Goal: Task Accomplishment & Management: Manage account settings

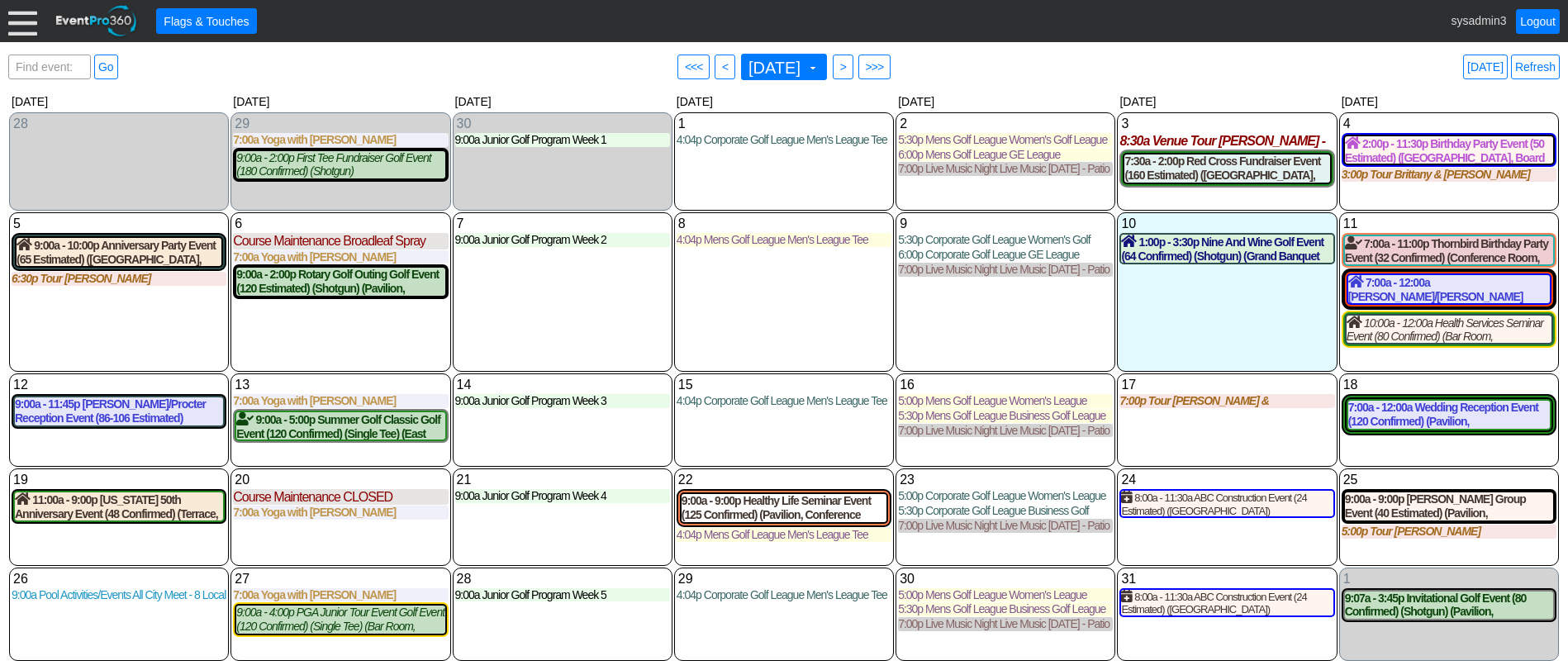
click at [17, 21] on div at bounding box center [23, 21] width 29 height 29
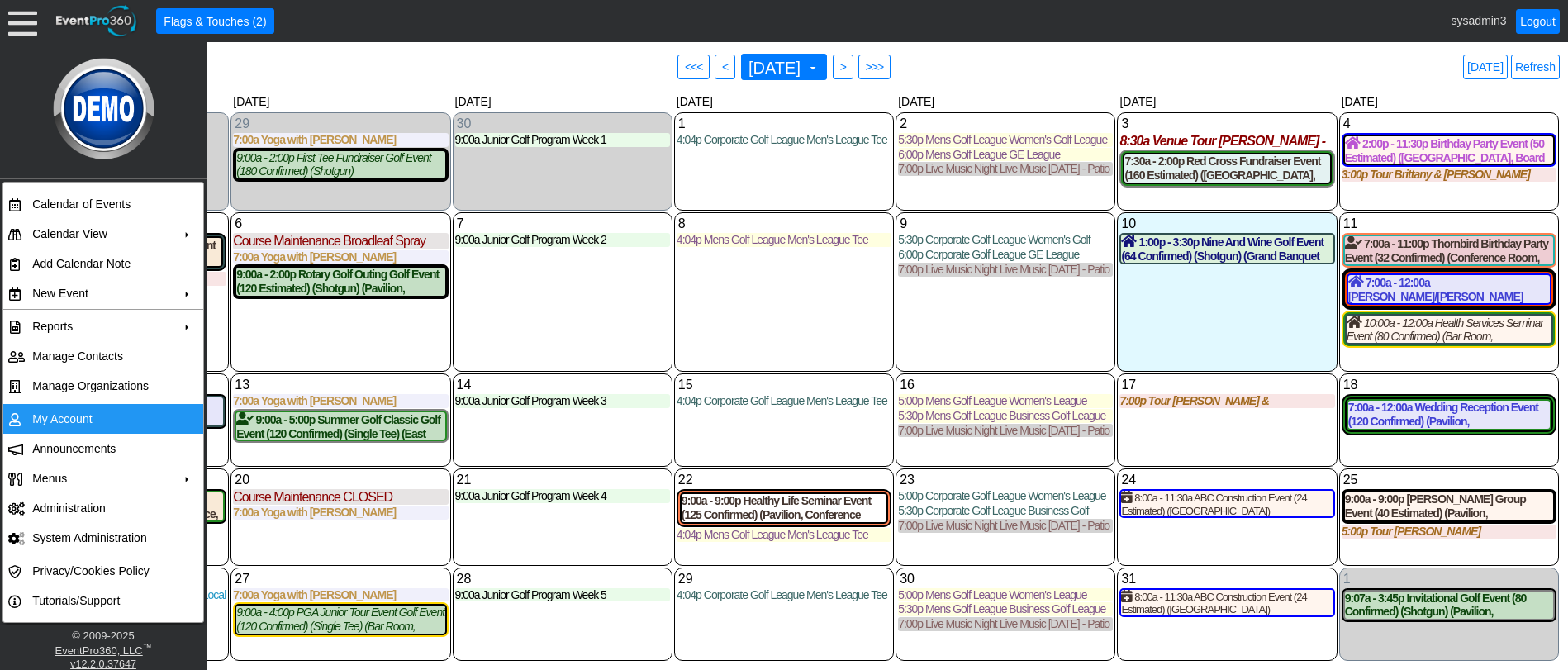
click at [79, 416] on td "My Account" at bounding box center [100, 419] width 148 height 30
click at [1543, 64] on link "Refresh" at bounding box center [1535, 67] width 48 height 25
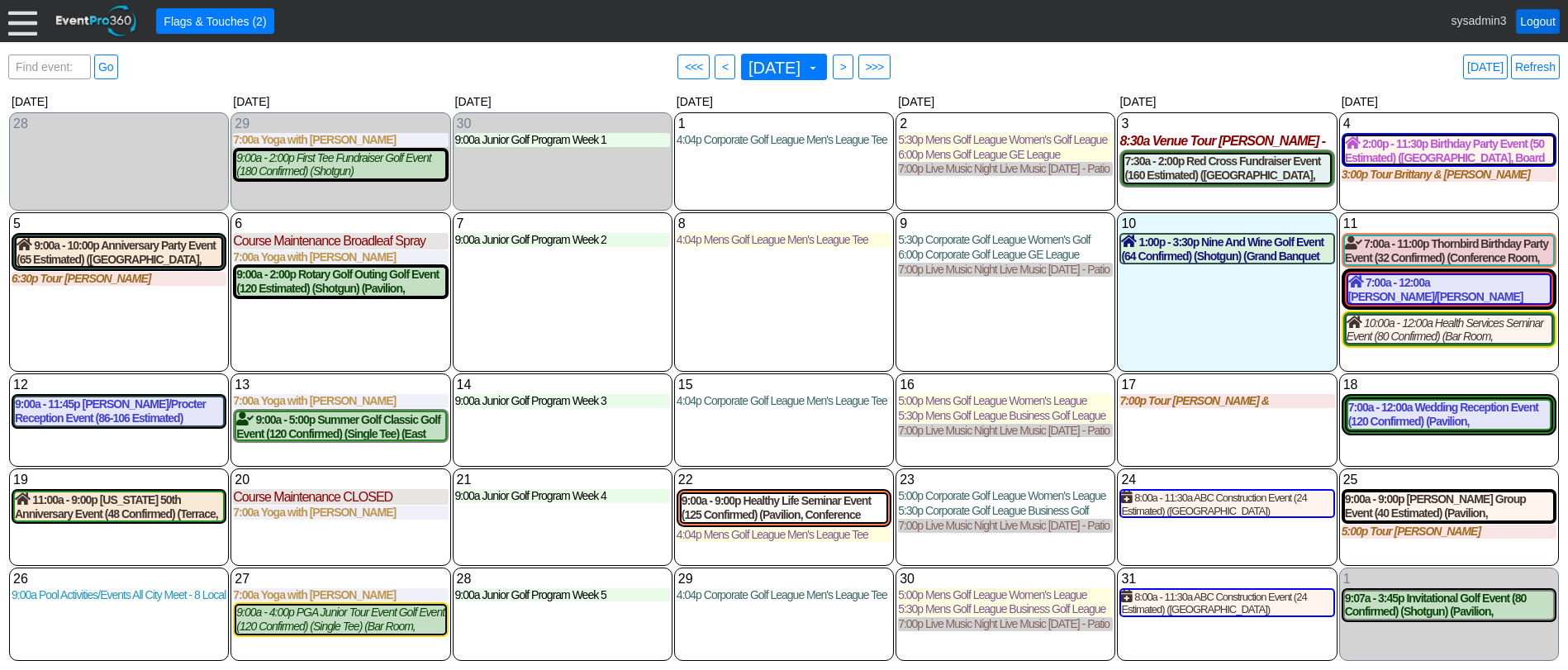
click at [1538, 20] on link "Logout" at bounding box center [1538, 21] width 44 height 25
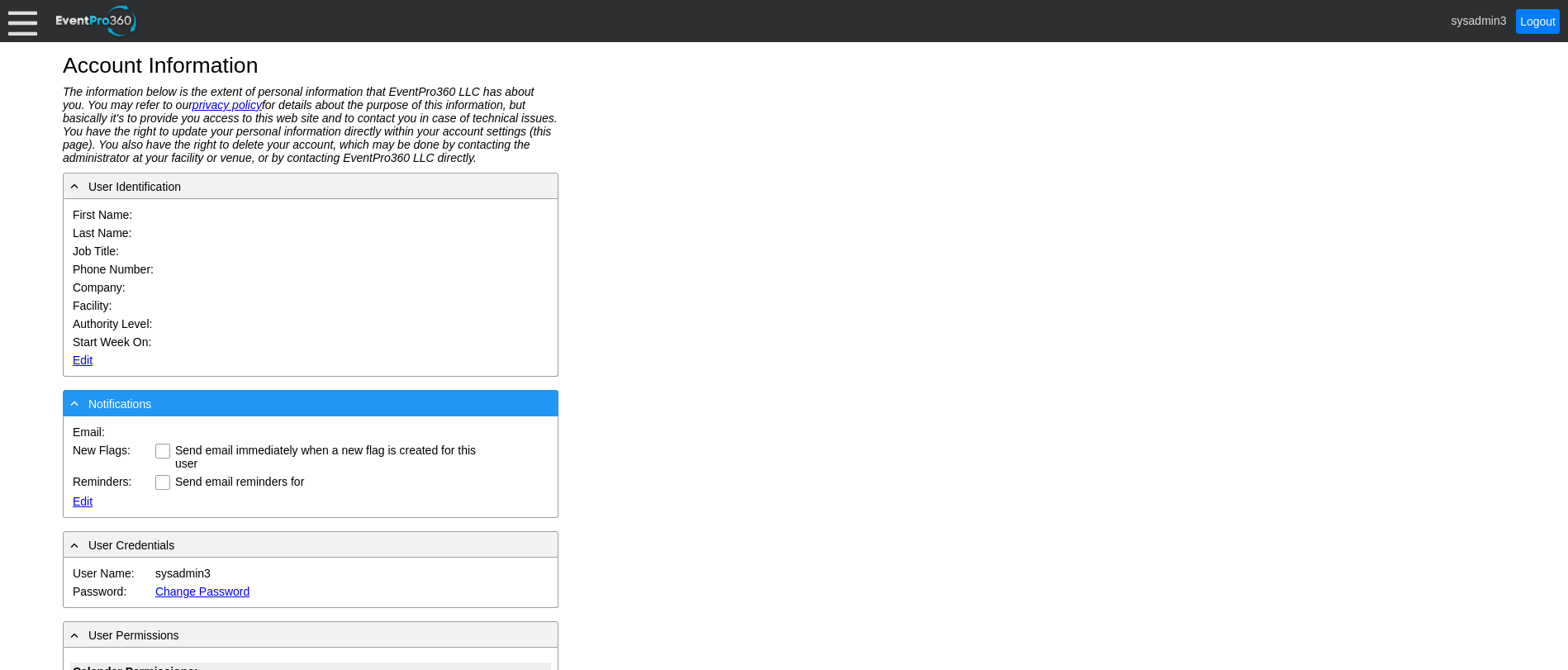
type input "System"
type input "Administrator"
type input "System Administrator"
type input "Demo Golf Management"
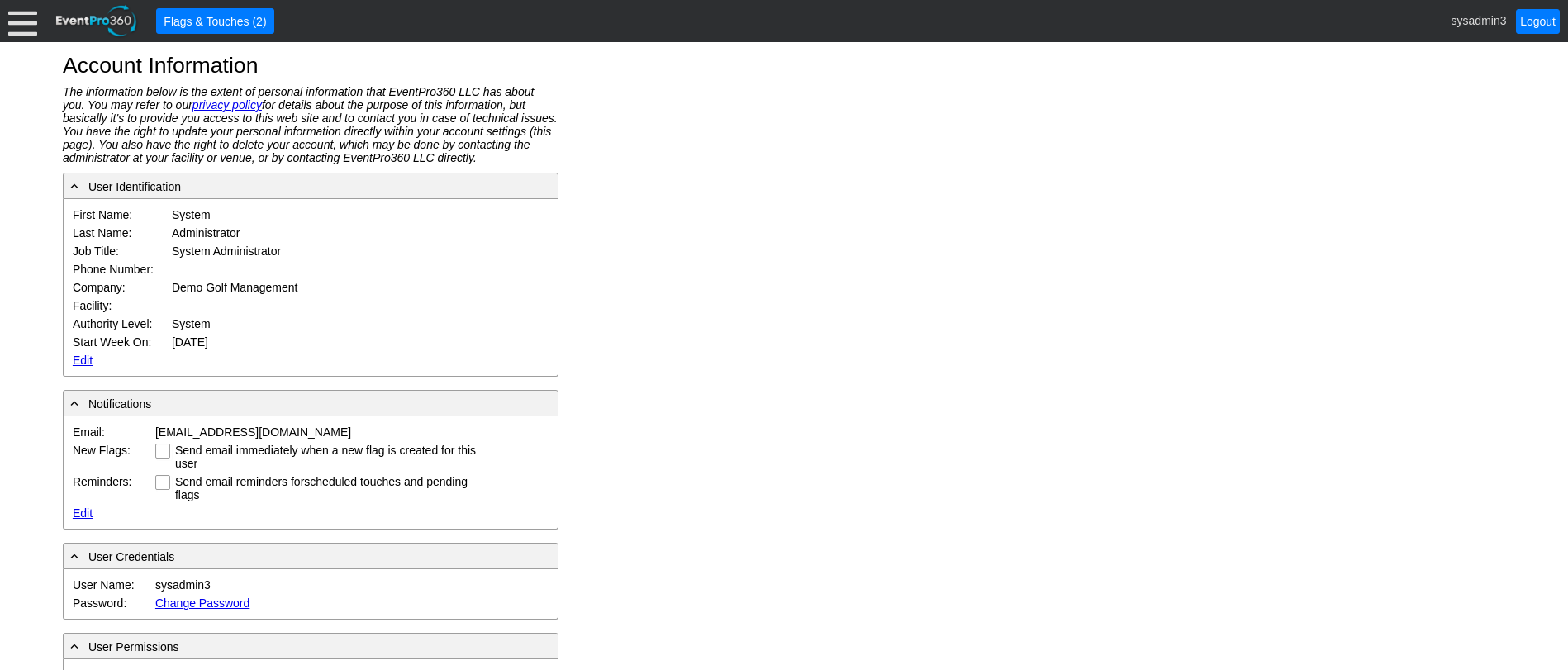
click at [79, 360] on link "Edit" at bounding box center [83, 360] width 20 height 13
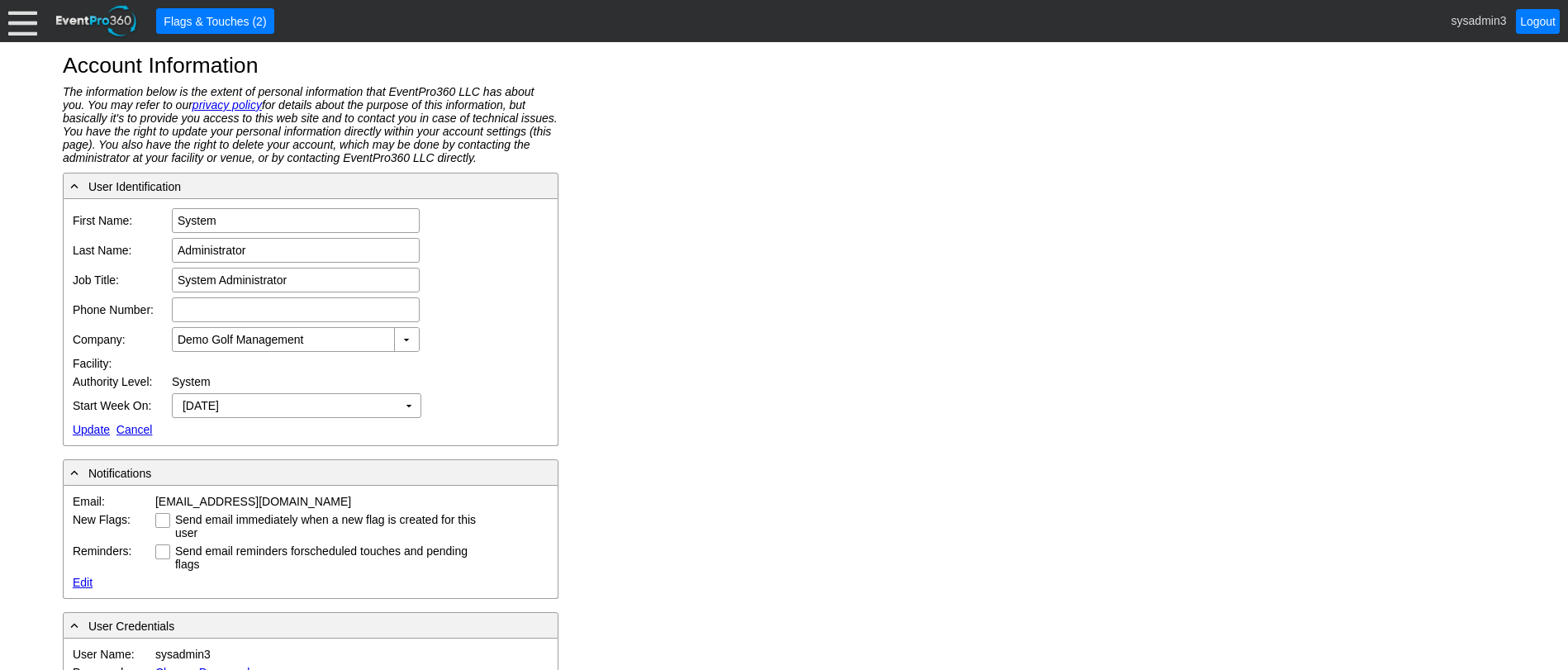
click at [915, 247] on div "Account Information The information below is the extent of personal information…" at bounding box center [784, 356] width 1568 height 628
click at [18, 20] on div at bounding box center [23, 21] width 29 height 29
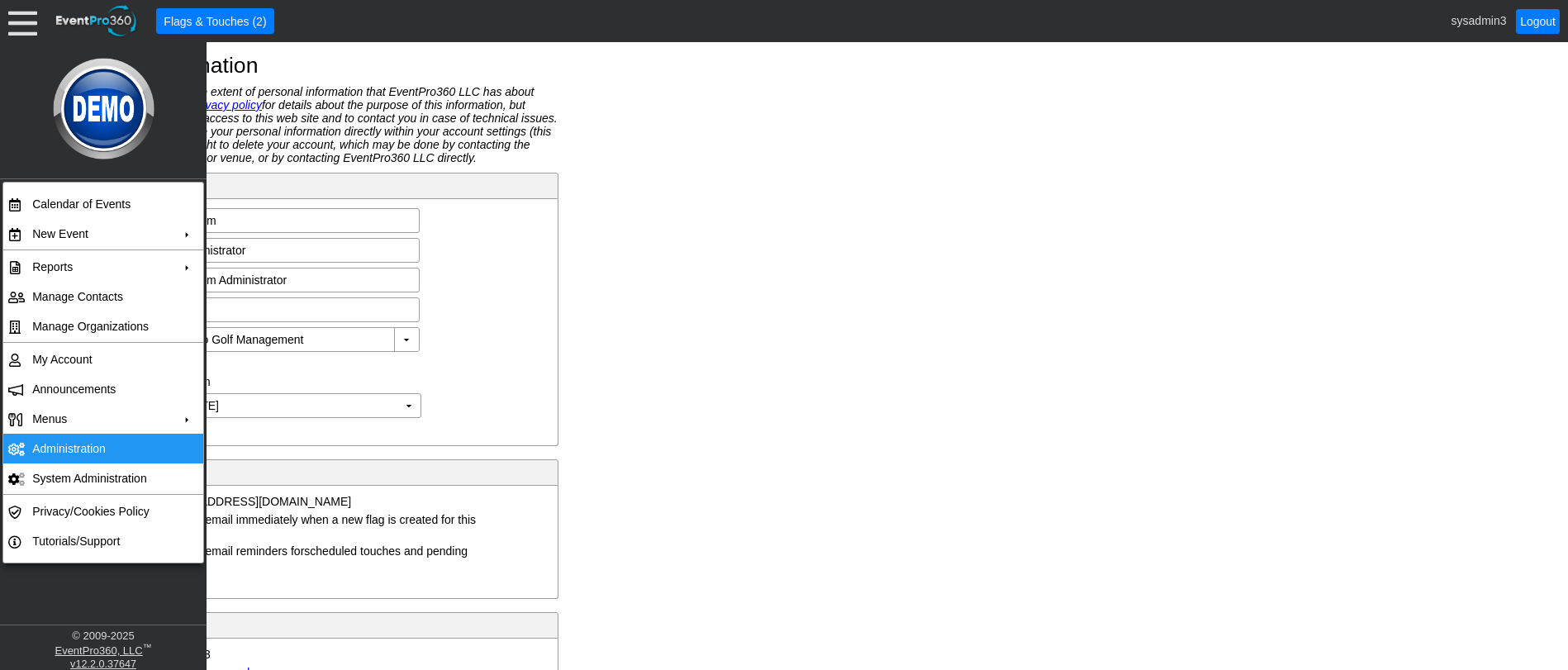
click at [76, 445] on td "Administration" at bounding box center [100, 448] width 148 height 30
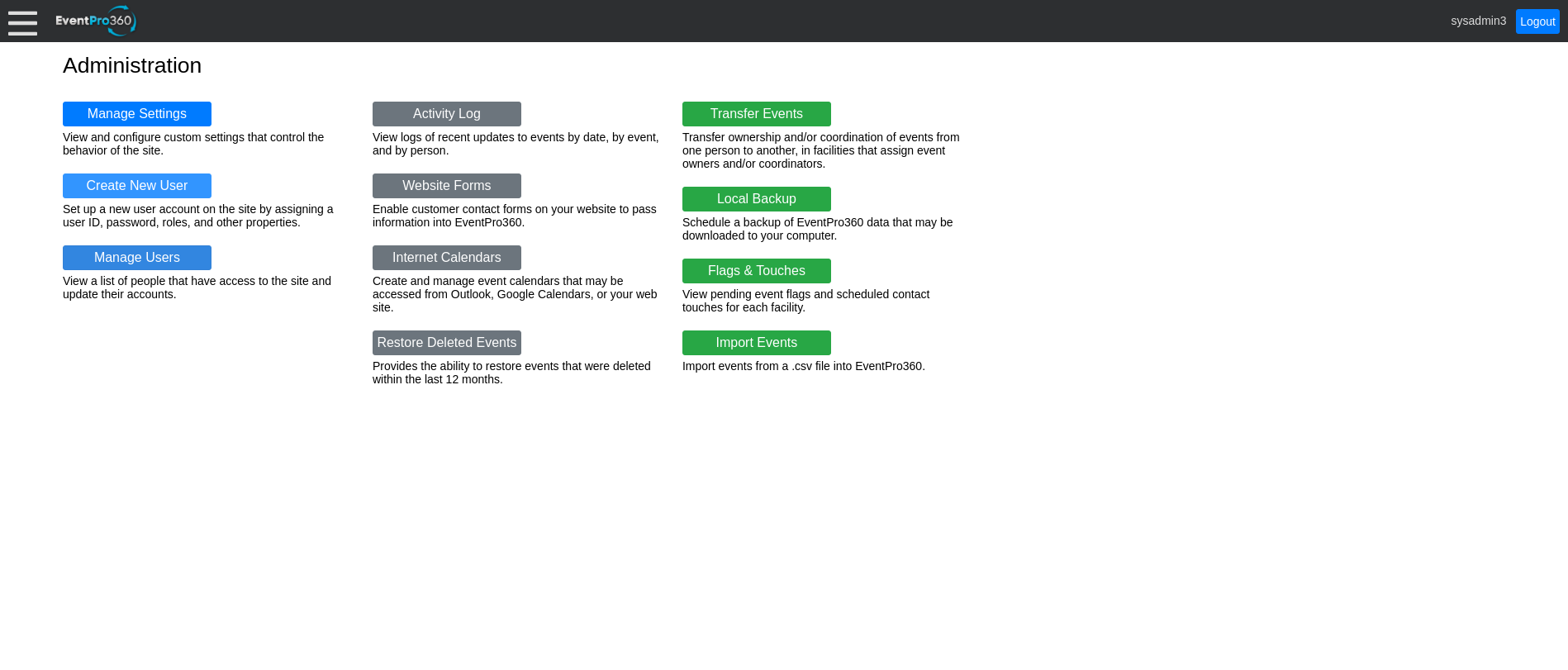
click at [150, 250] on link "Manage Users" at bounding box center [137, 257] width 149 height 25
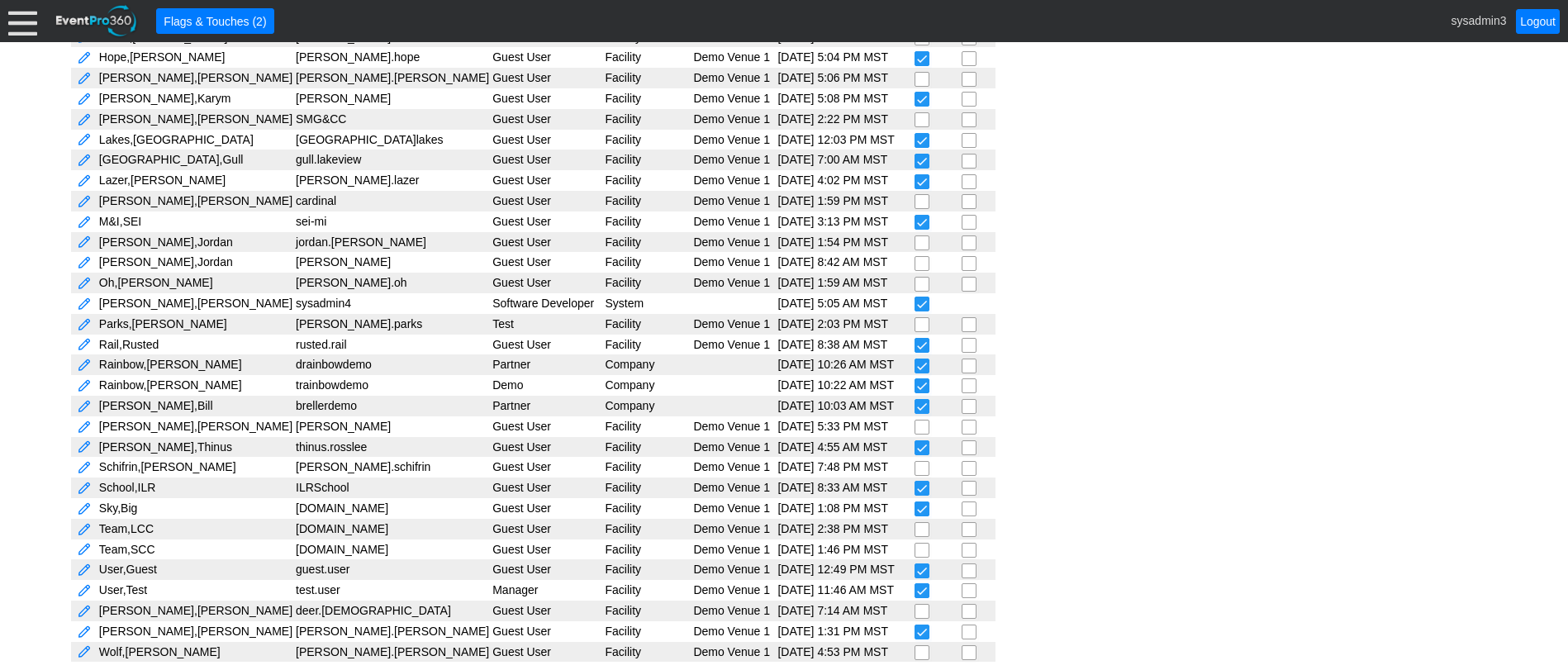
scroll to position [654, 0]
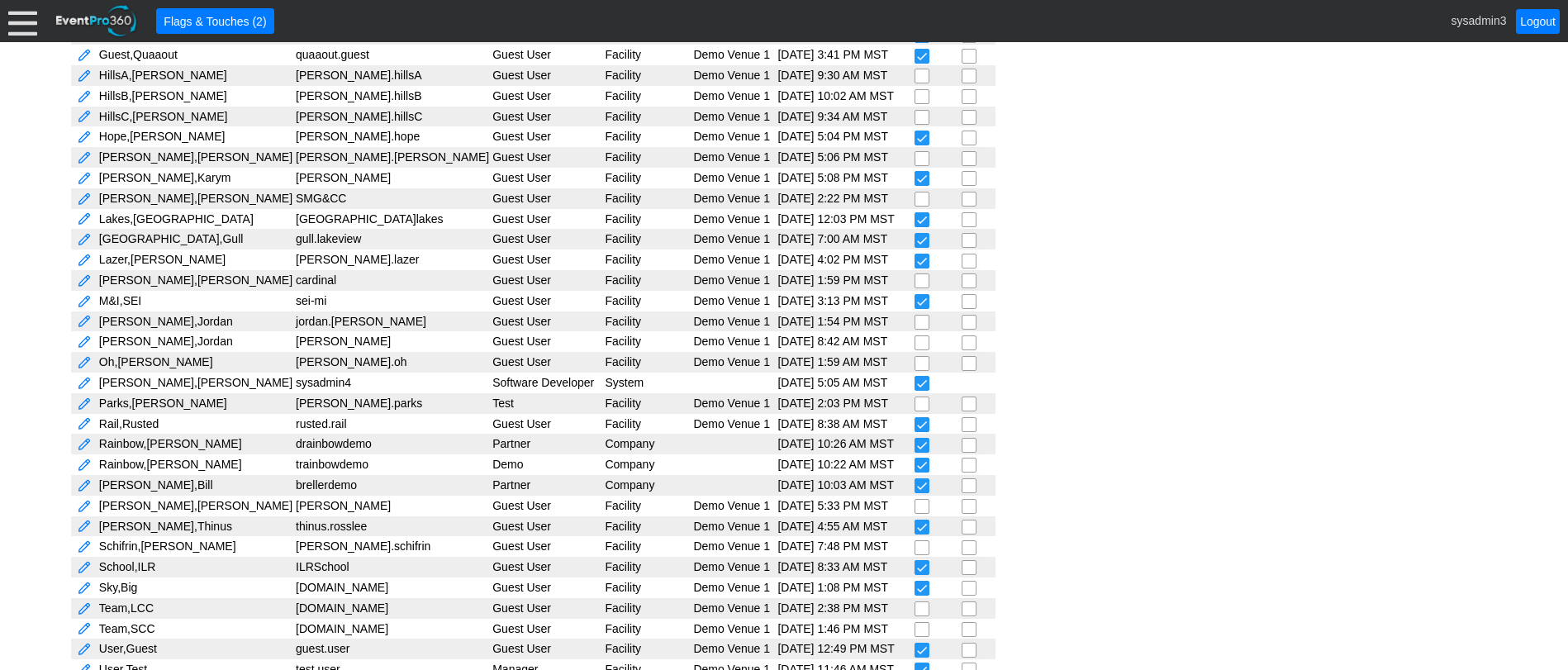
click at [915, 239] on input "checkbox" at bounding box center [923, 242] width 16 height 16
checkbox input "false"
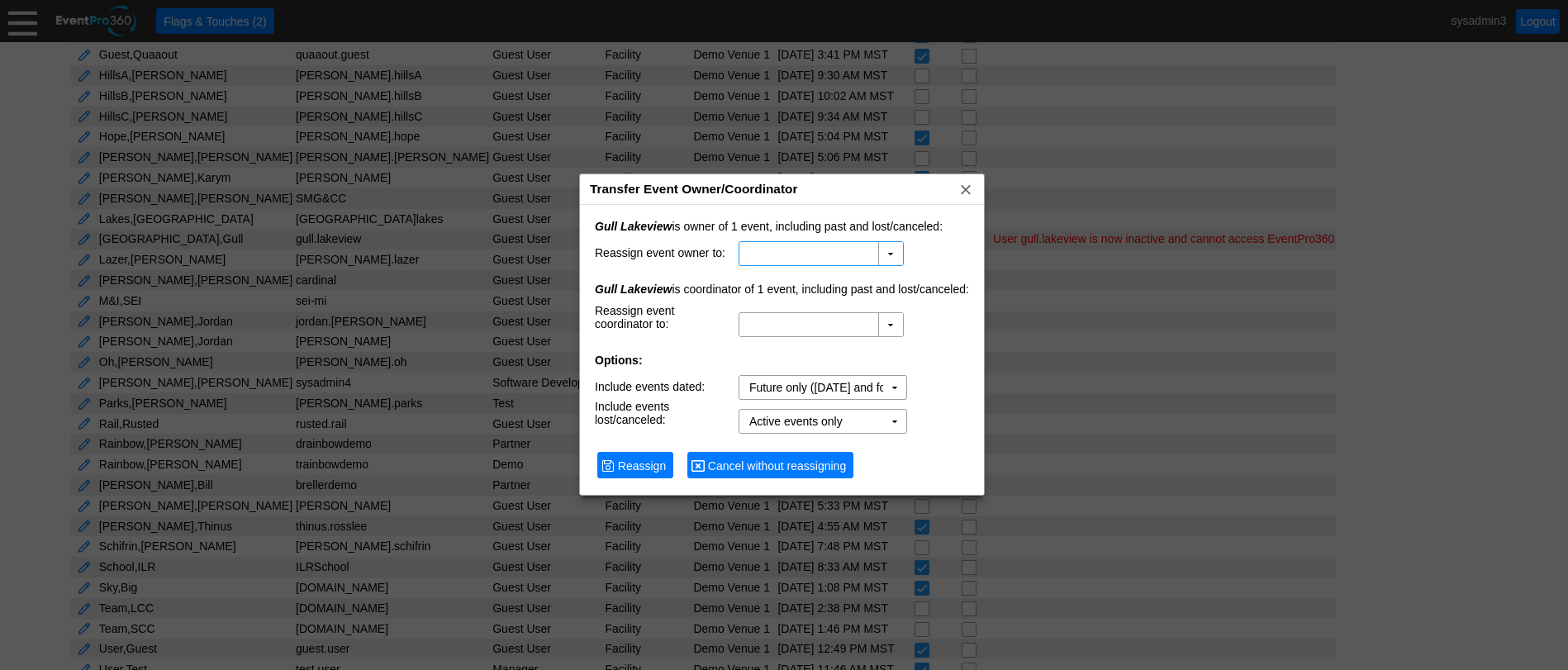
click at [766, 465] on span "Cancel without reassigning" at bounding box center [777, 466] width 144 height 16
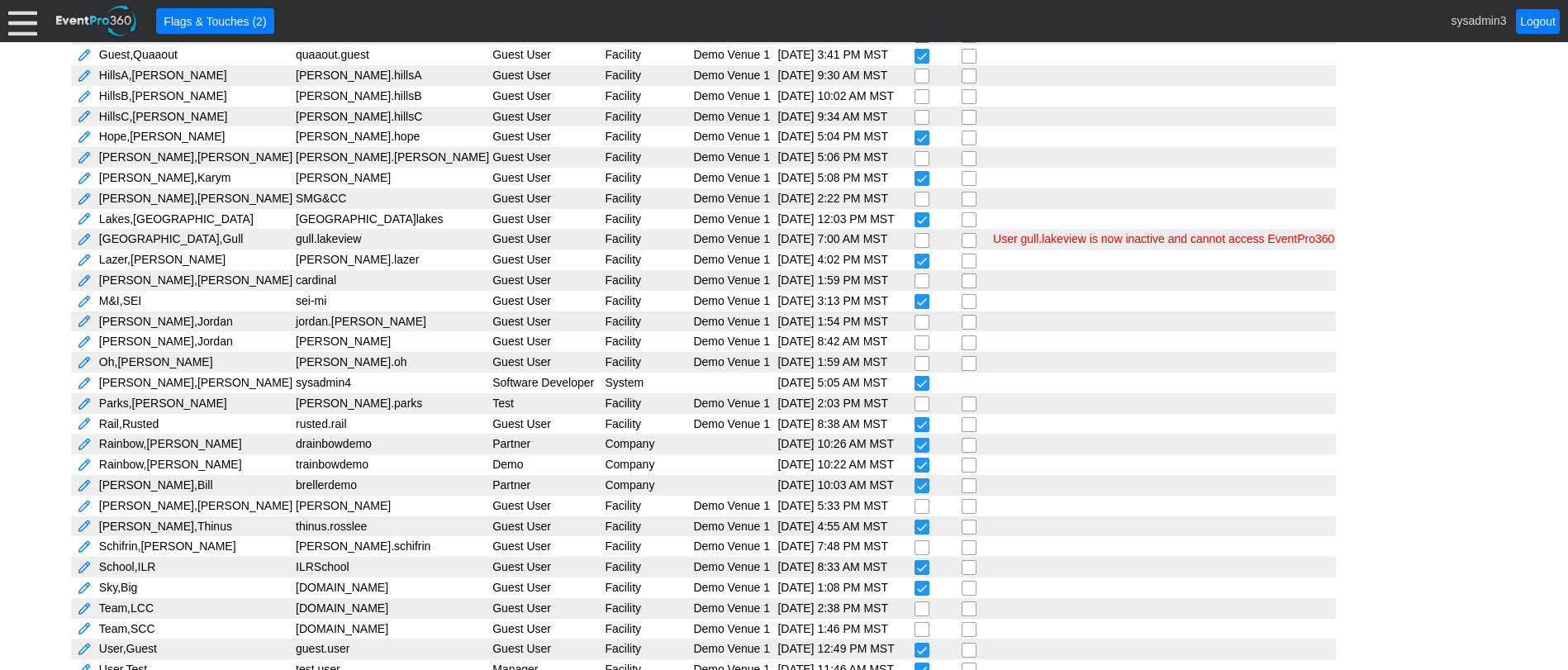
click at [915, 218] on input "checkbox" at bounding box center [923, 221] width 16 height 16
checkbox input "false"
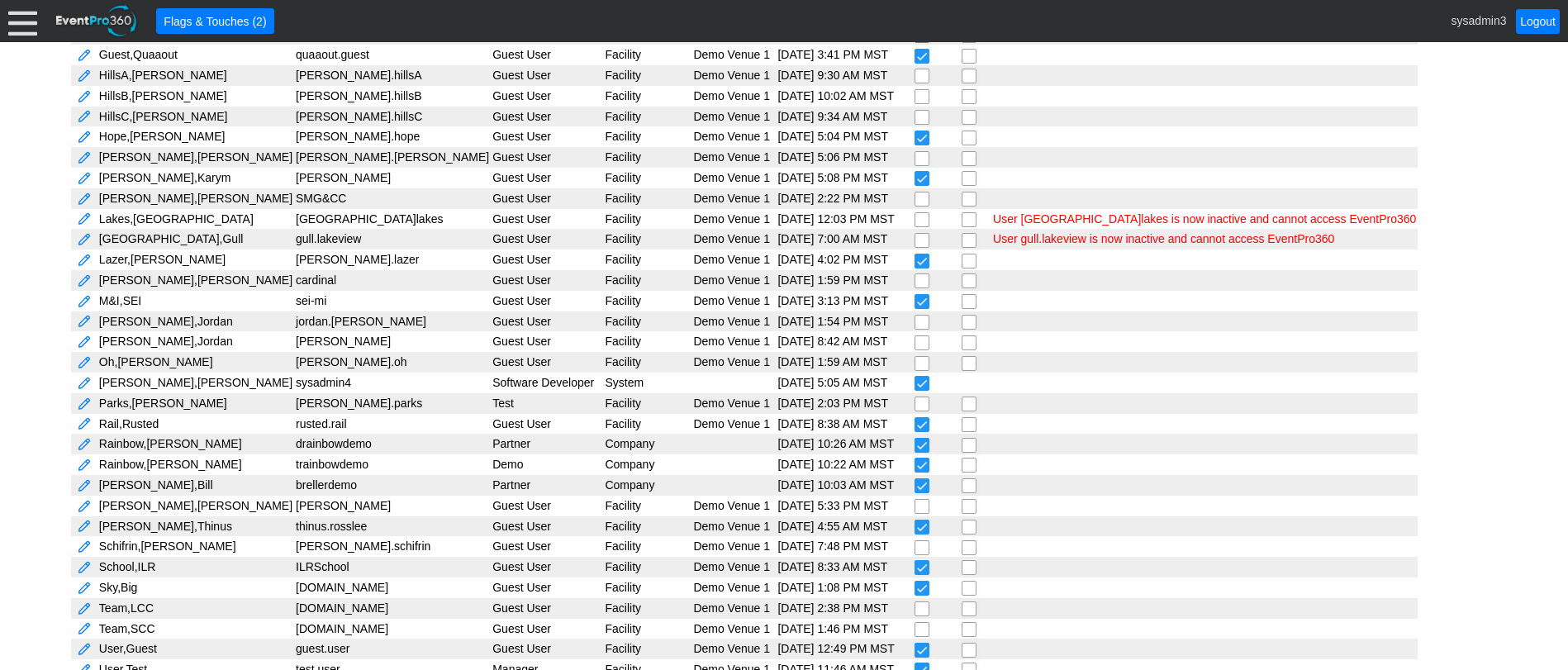
scroll to position [571, 0]
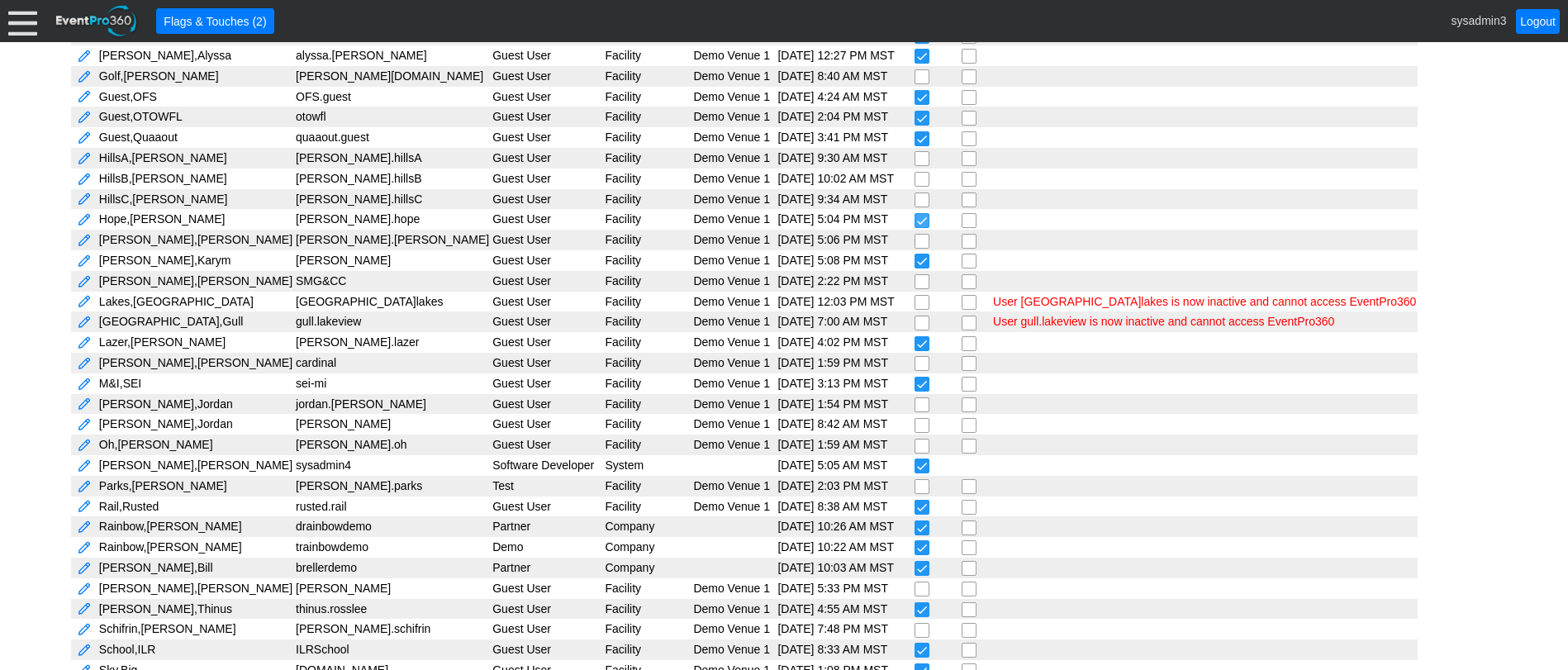
click at [915, 220] on input "checkbox" at bounding box center [923, 222] width 16 height 16
checkbox input "false"
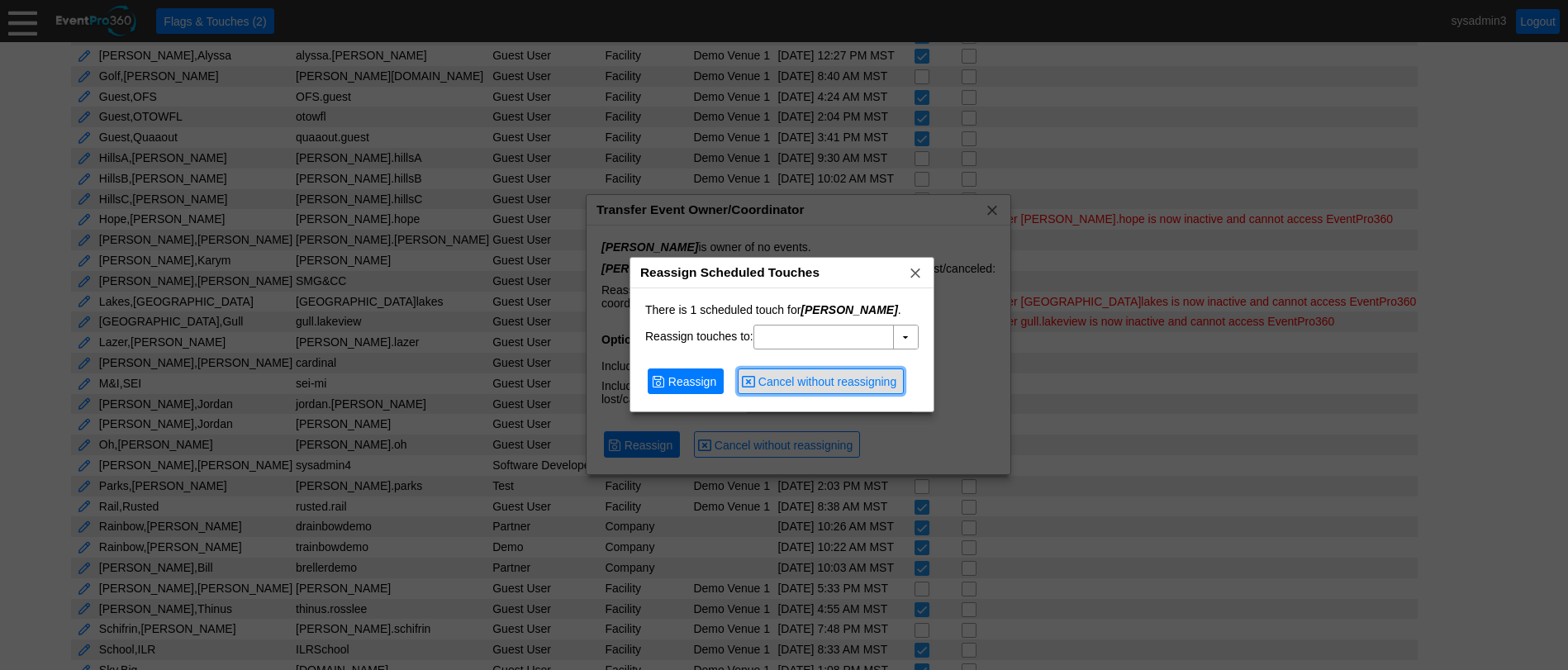
click at [802, 384] on span "Cancel without reassigning" at bounding box center [827, 381] width 144 height 16
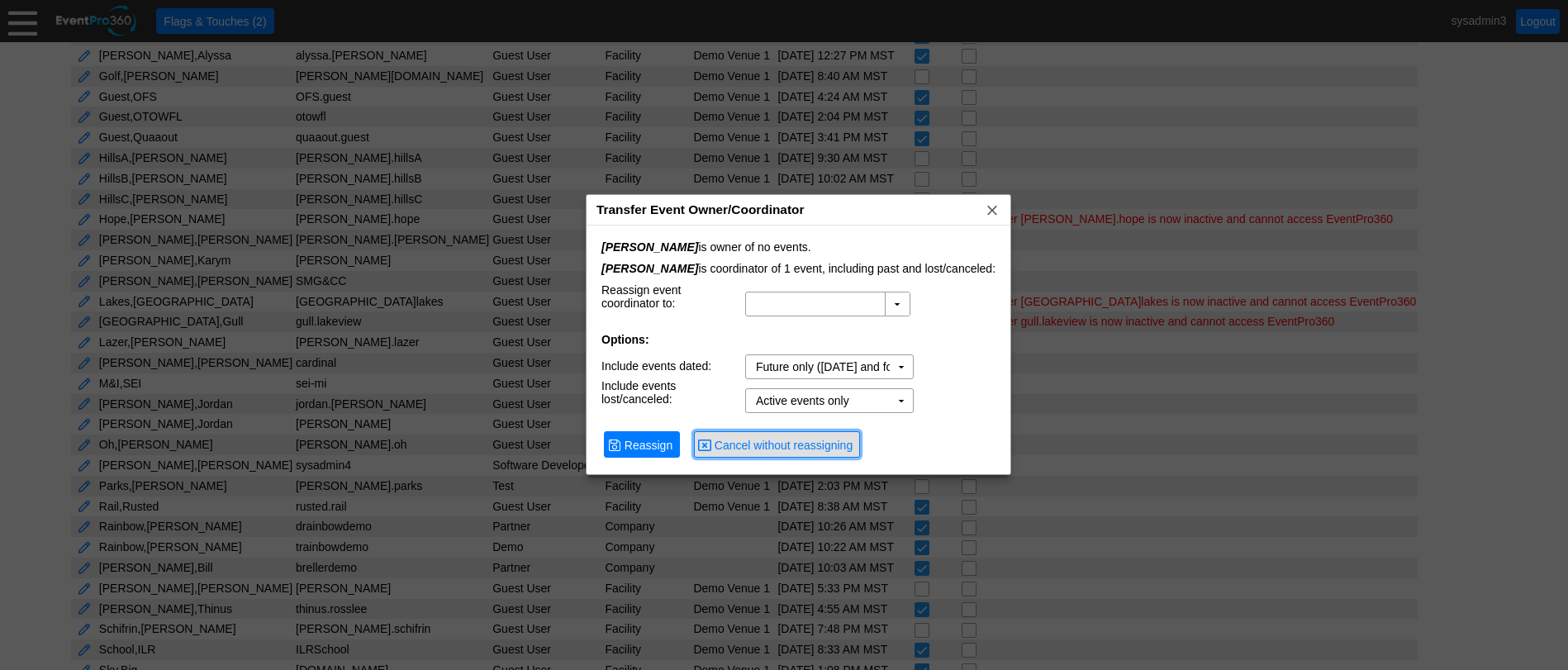
click at [773, 441] on span "Cancel without reassigning" at bounding box center [784, 445] width 144 height 16
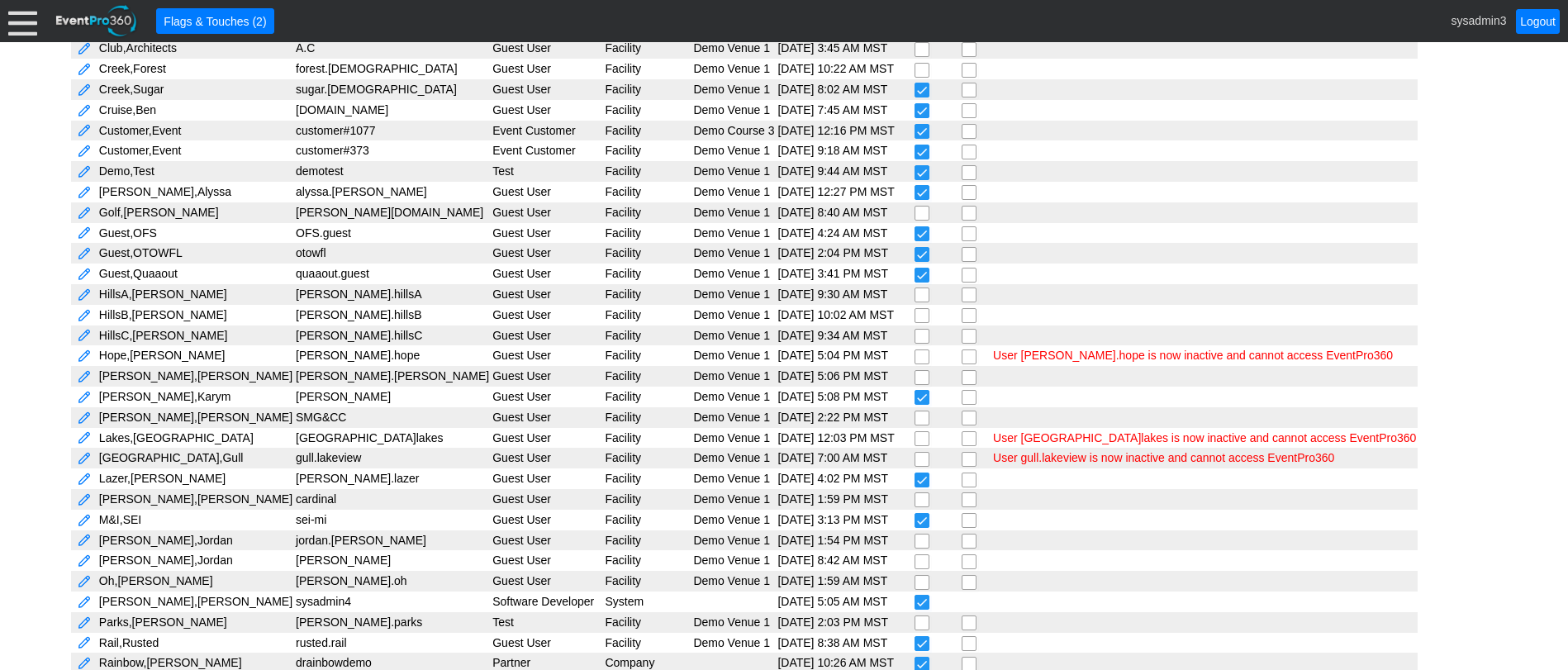
scroll to position [407, 0]
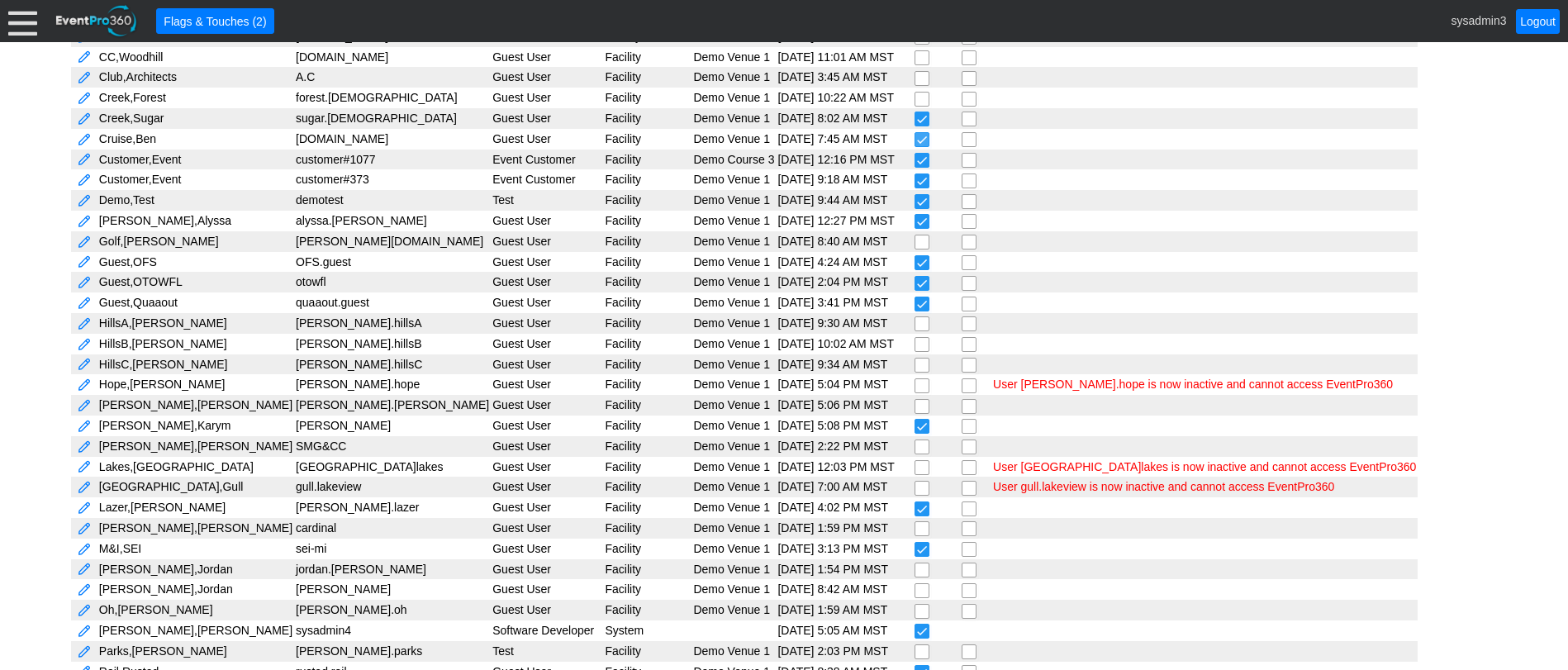
click at [915, 138] on input "checkbox" at bounding box center [923, 141] width 16 height 16
checkbox input "false"
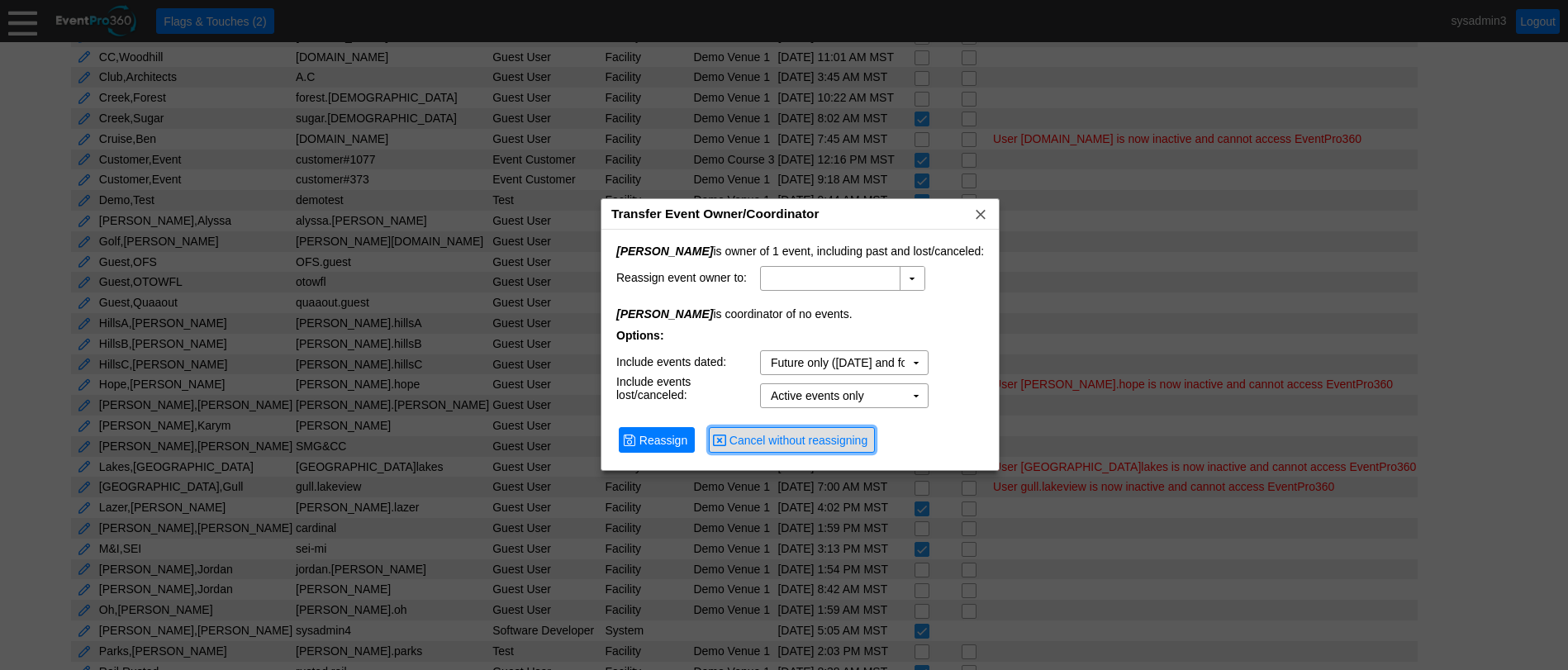
click at [746, 441] on span "Cancel without reassigning" at bounding box center [798, 441] width 144 height 16
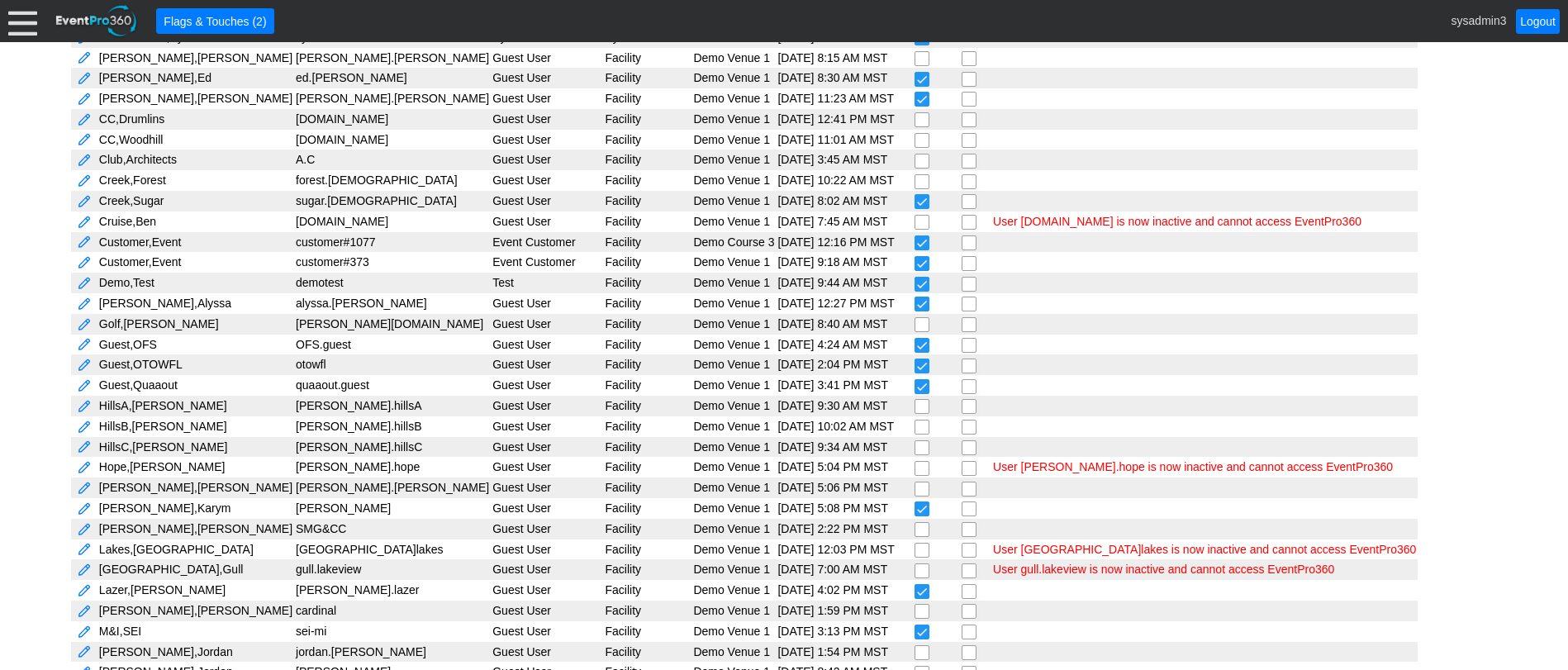
scroll to position [241, 0]
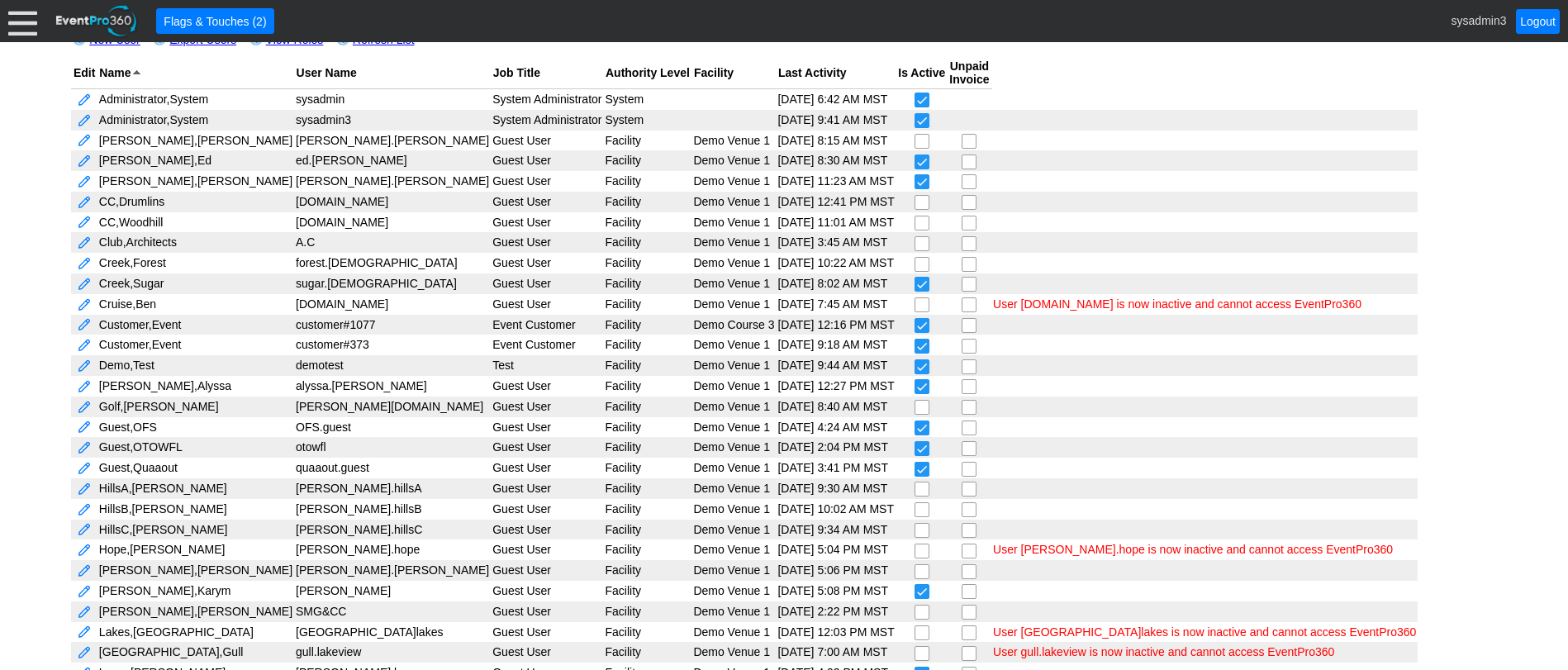
click at [915, 177] on input "checkbox" at bounding box center [923, 184] width 16 height 16
checkbox input "false"
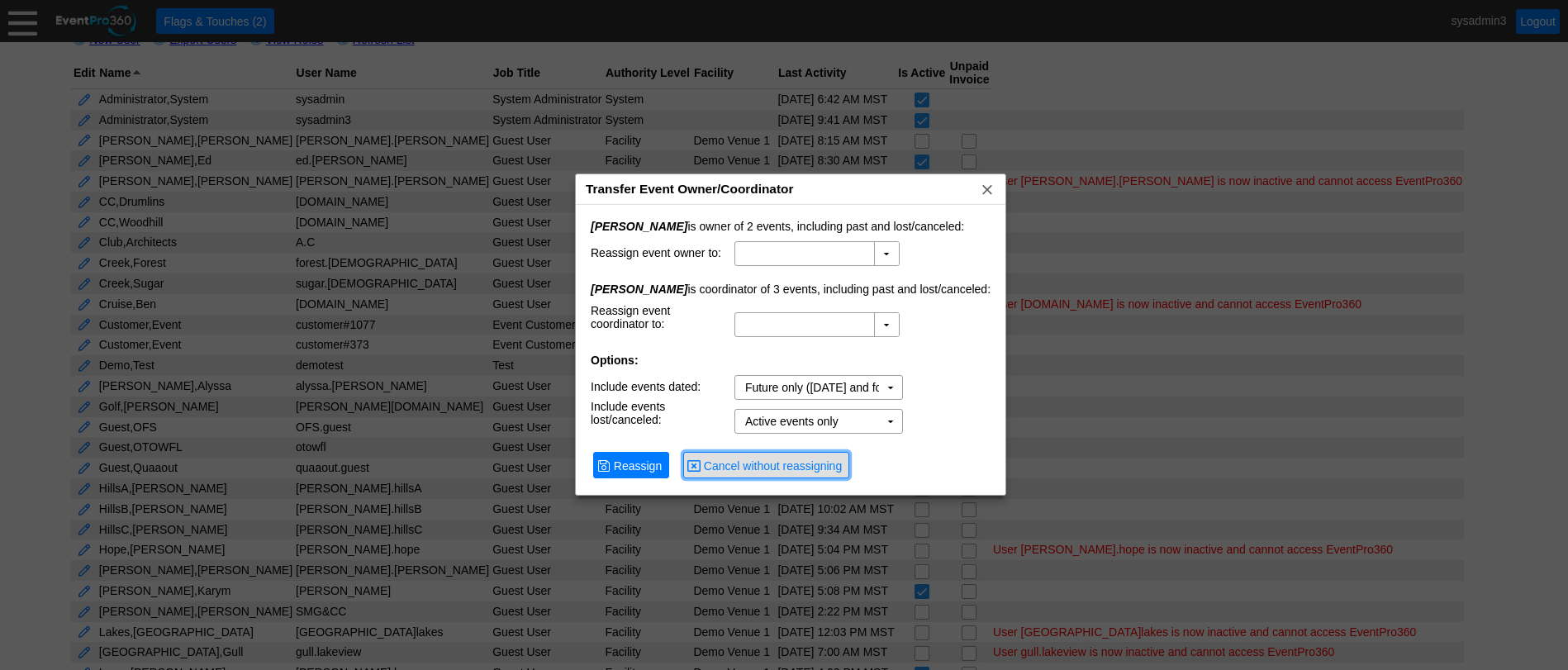
click at [740, 467] on span "Cancel without reassigning" at bounding box center [773, 466] width 144 height 16
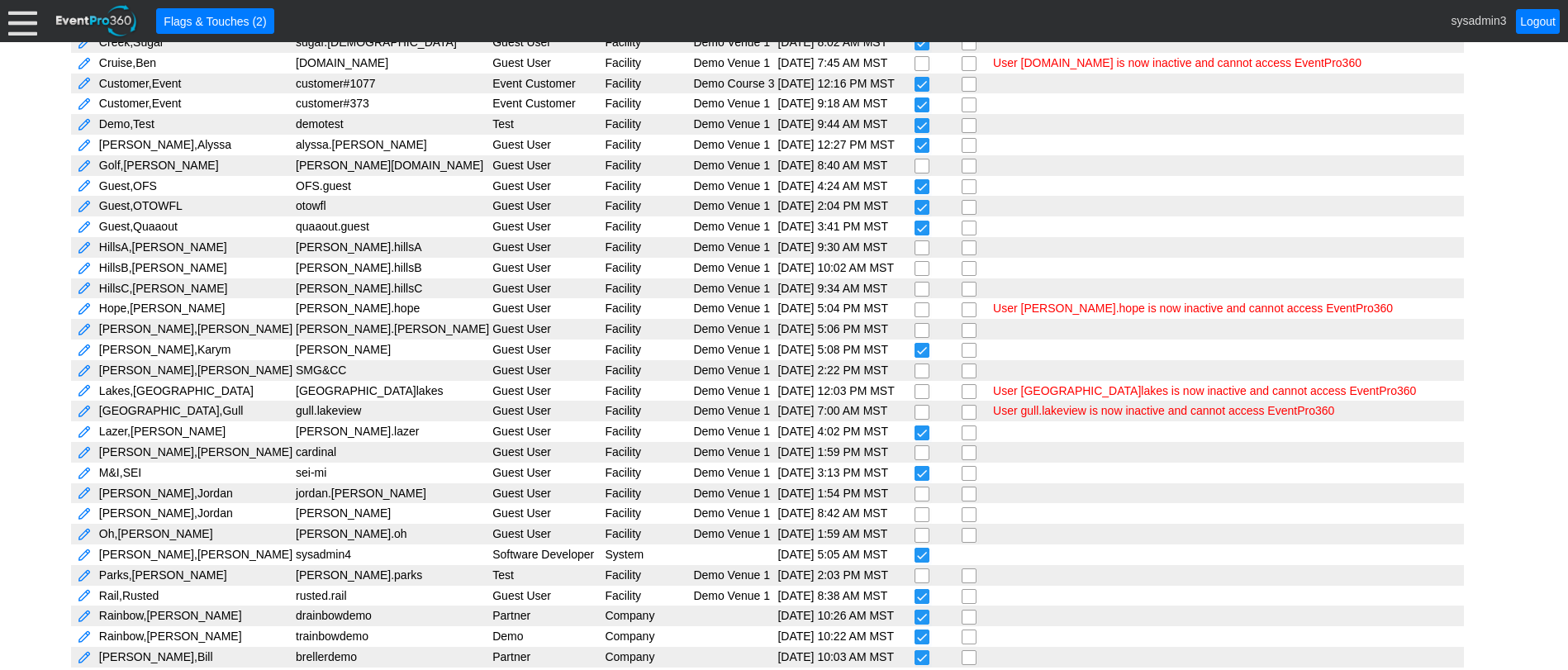
scroll to position [489, 0]
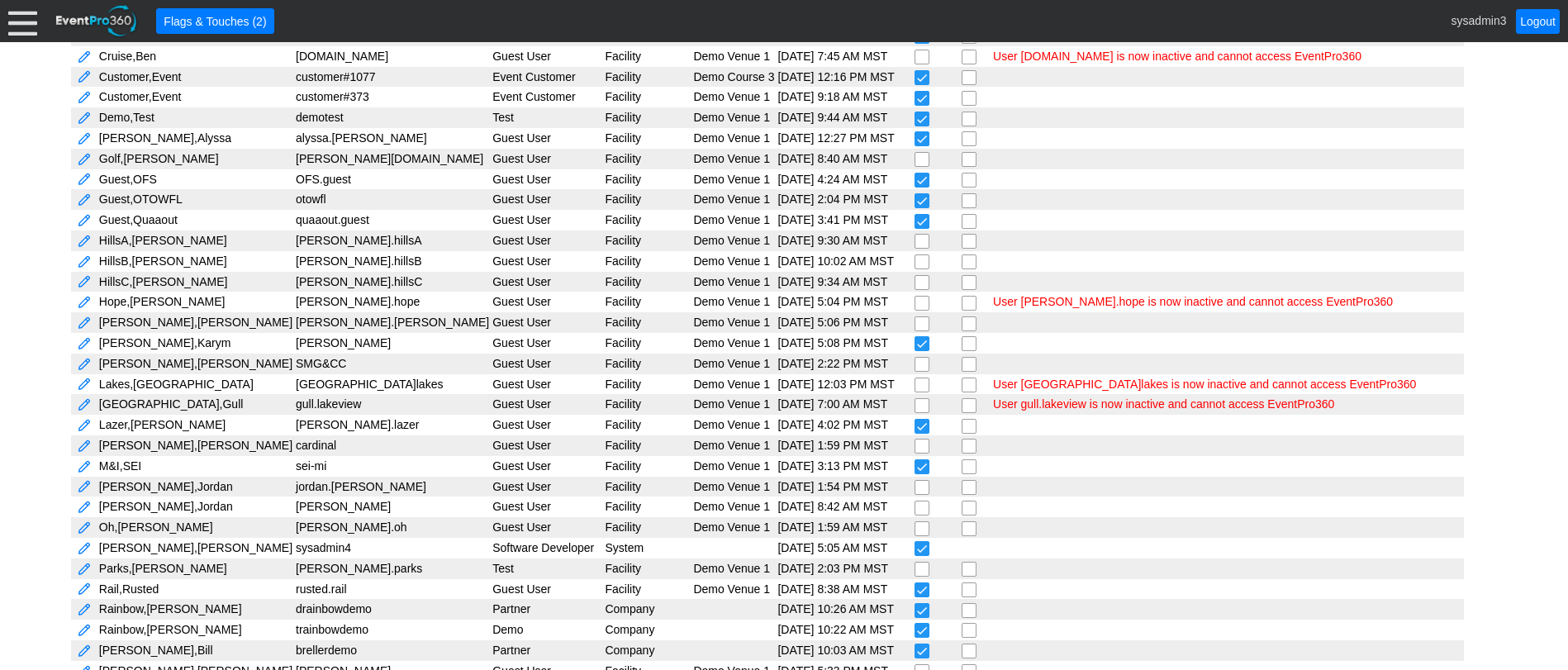
click at [915, 136] on input "checkbox" at bounding box center [923, 141] width 16 height 16
checkbox input "false"
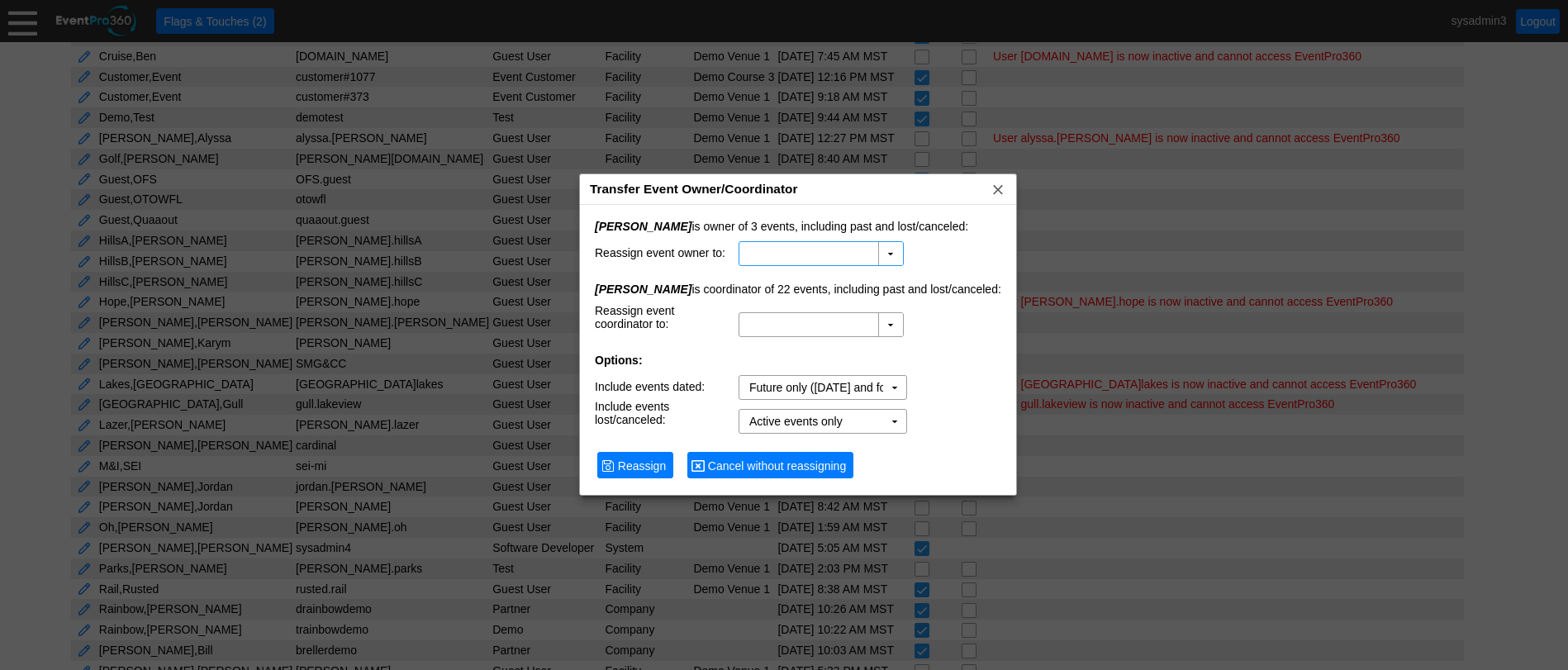
click at [750, 472] on span "Cancel without reassigning" at bounding box center [777, 466] width 144 height 16
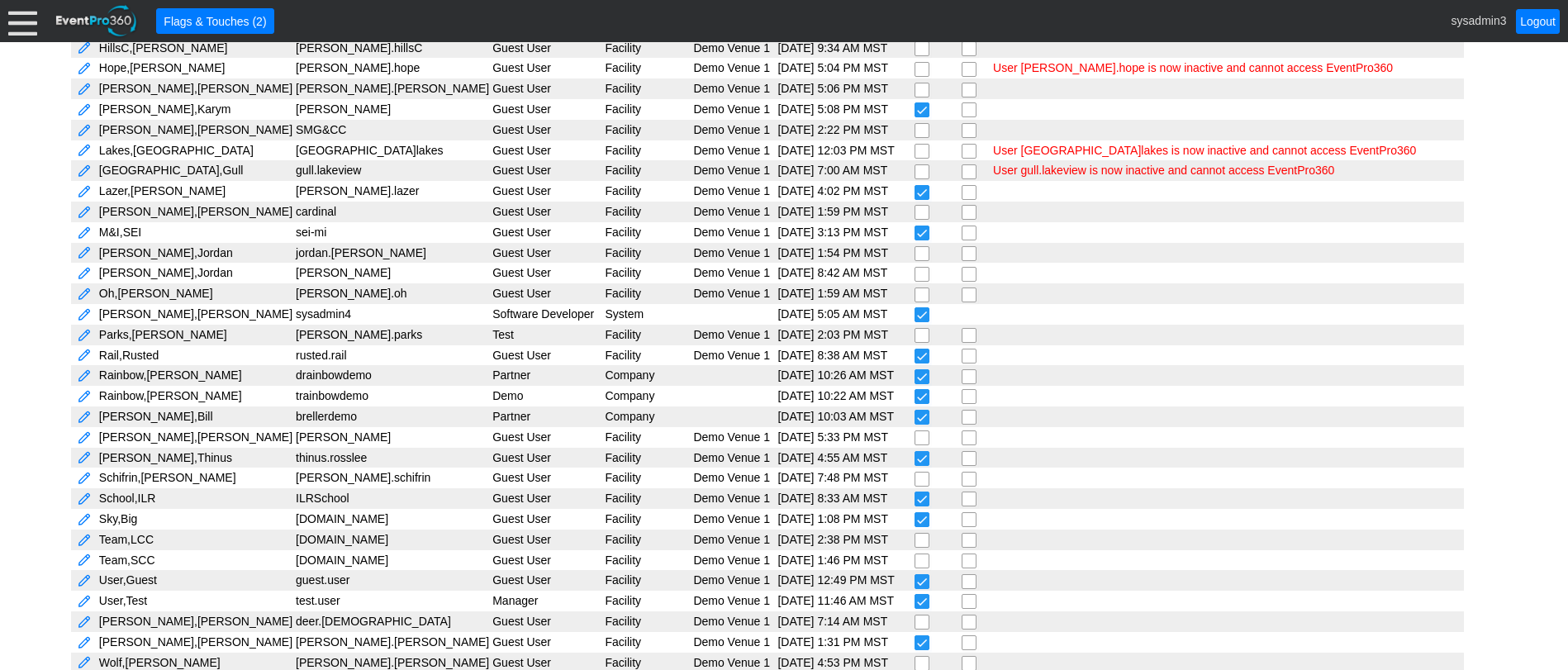
scroll to position [737, 0]
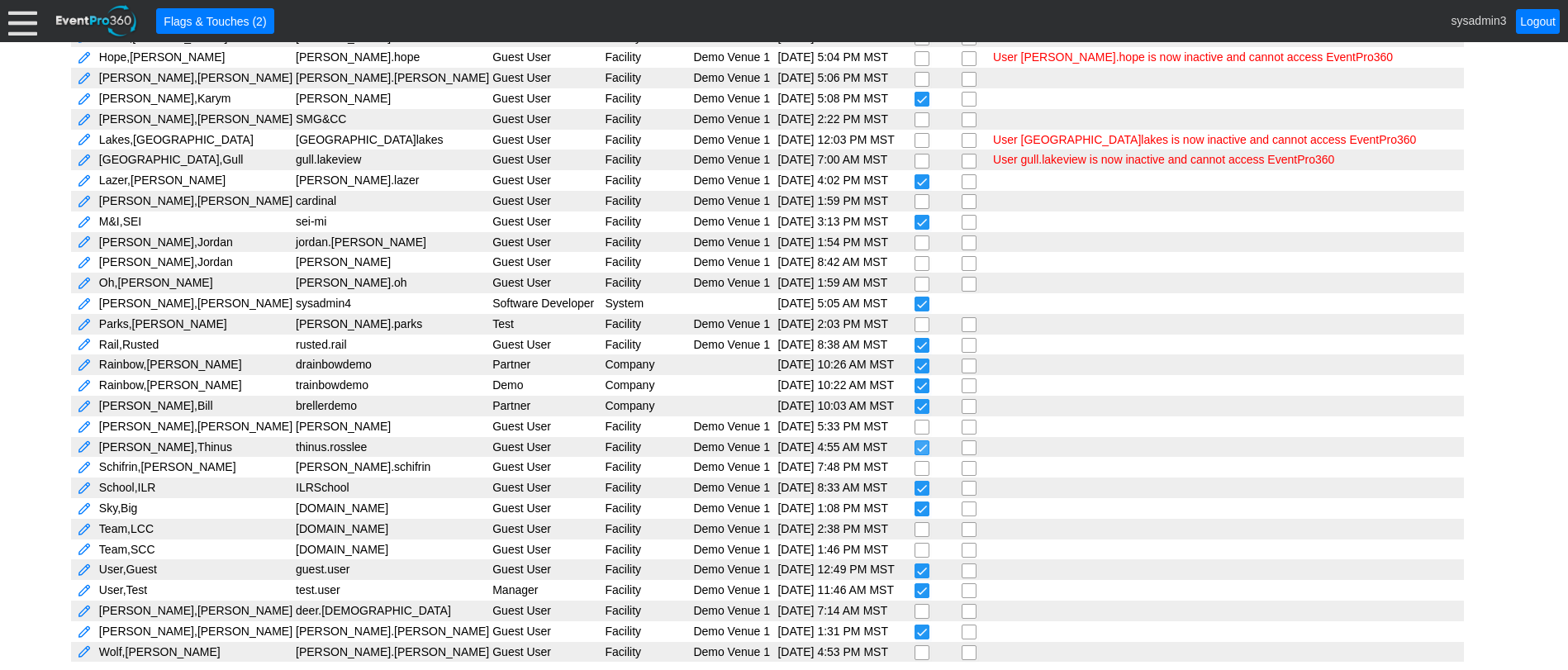
click at [915, 447] on input "checkbox" at bounding box center [923, 450] width 16 height 16
checkbox input "false"
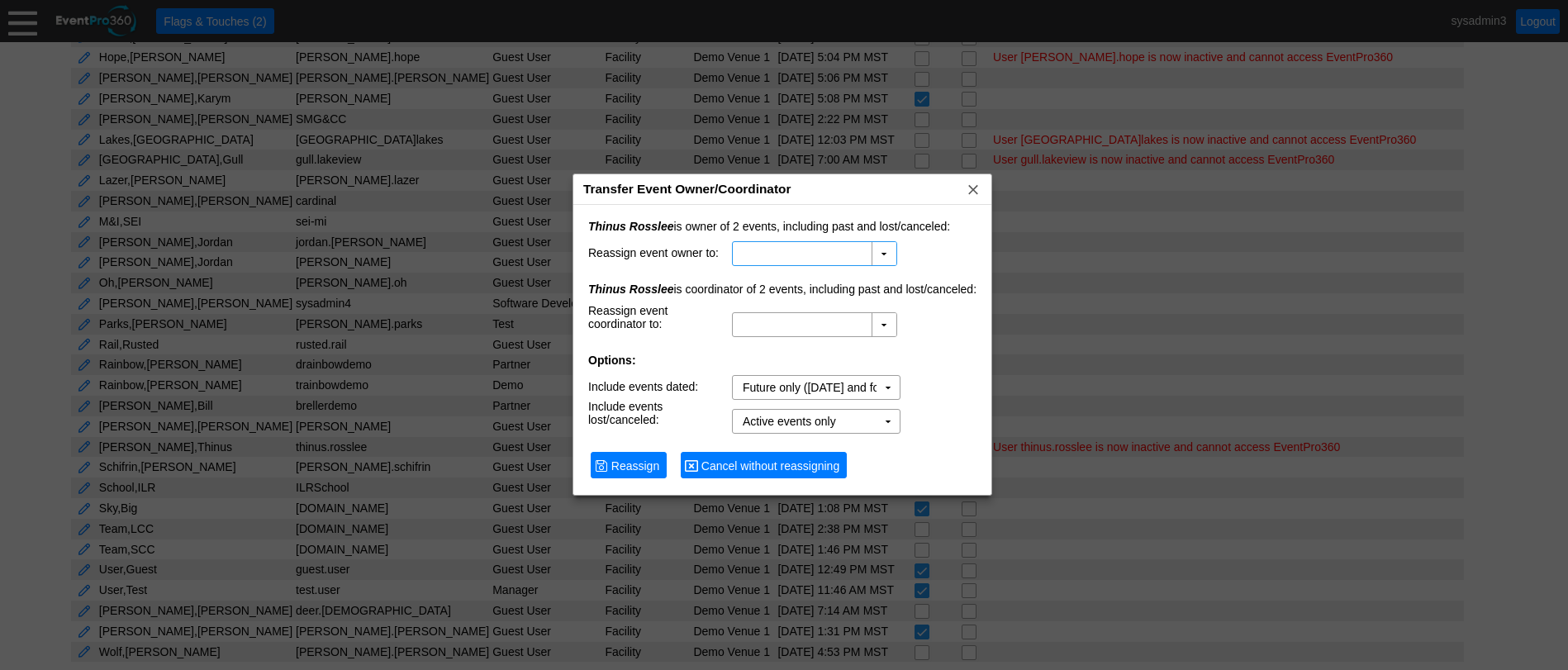
click at [732, 465] on span "Cancel without reassigning" at bounding box center [771, 466] width 144 height 16
